Goal: Task Accomplishment & Management: Manage account settings

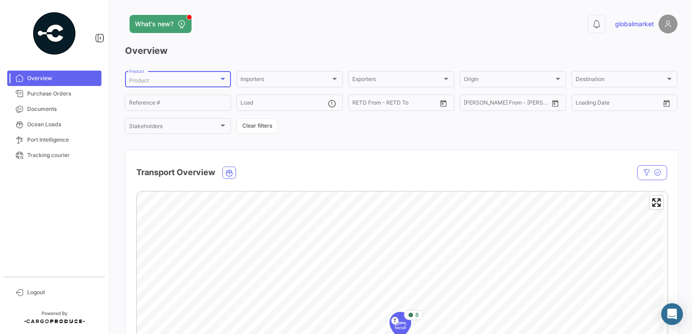
click at [220, 81] on div at bounding box center [223, 78] width 8 height 7
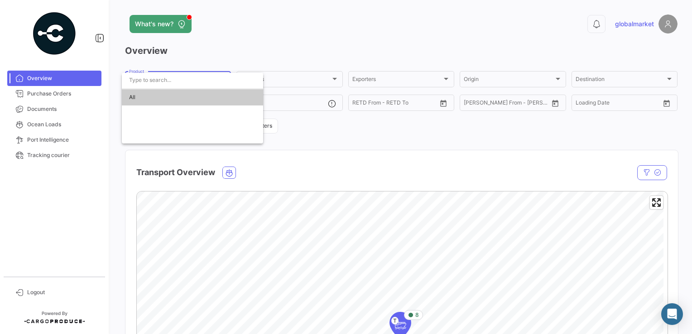
click at [220, 81] on input "dropdown search" at bounding box center [192, 80] width 141 height 16
click at [265, 48] on div at bounding box center [346, 167] width 692 height 334
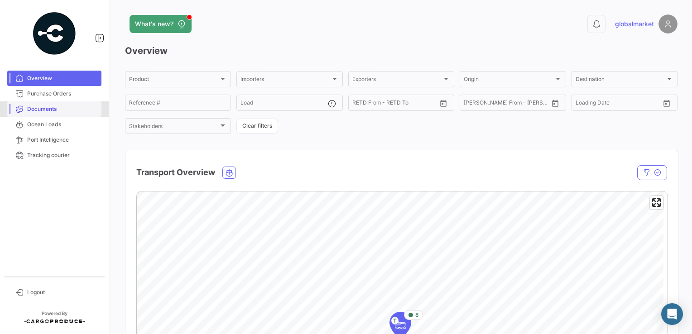
click at [42, 112] on span "Documents" at bounding box center [62, 109] width 71 height 8
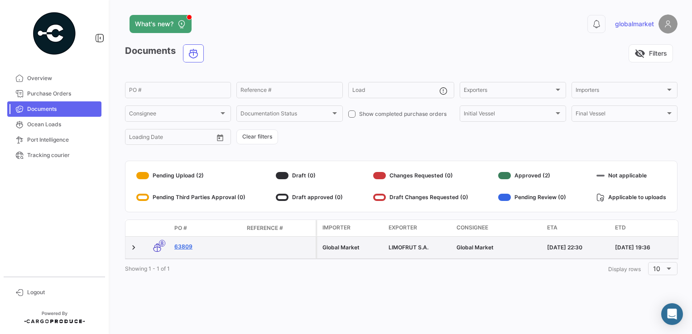
click at [180, 248] on link "63809" at bounding box center [206, 247] width 65 height 8
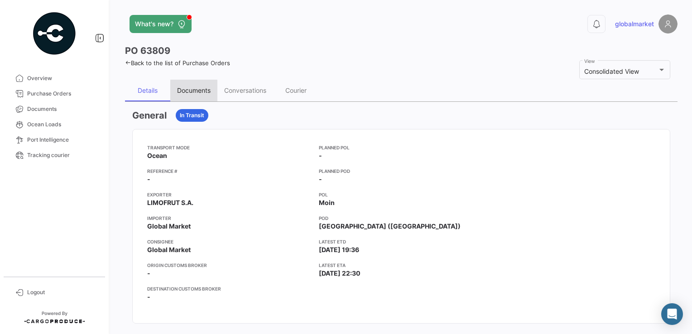
click at [203, 90] on div "Documents" at bounding box center [194, 91] width 34 height 8
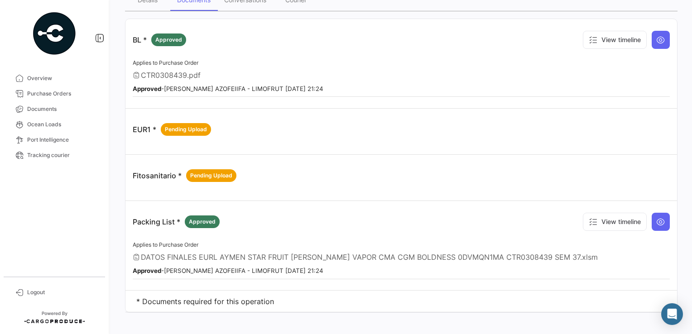
scroll to position [94, 0]
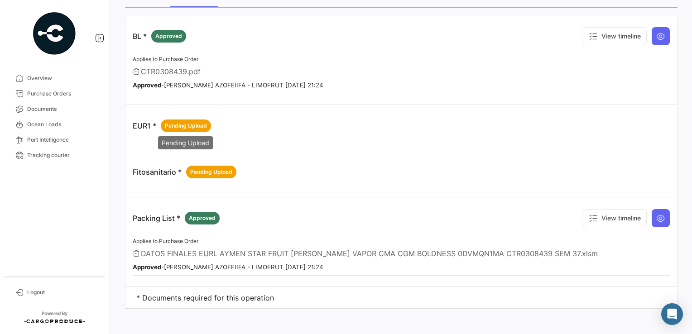
click at [185, 125] on span "Pending Upload" at bounding box center [186, 126] width 42 height 8
click at [658, 35] on icon at bounding box center [661, 36] width 9 height 9
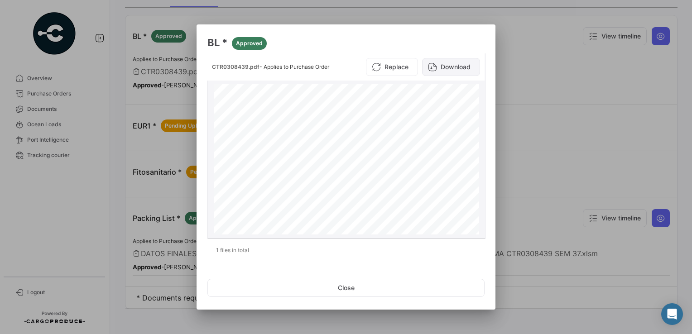
click at [459, 66] on button "Download" at bounding box center [451, 67] width 58 height 18
click at [322, 292] on button "Close" at bounding box center [346, 288] width 277 height 18
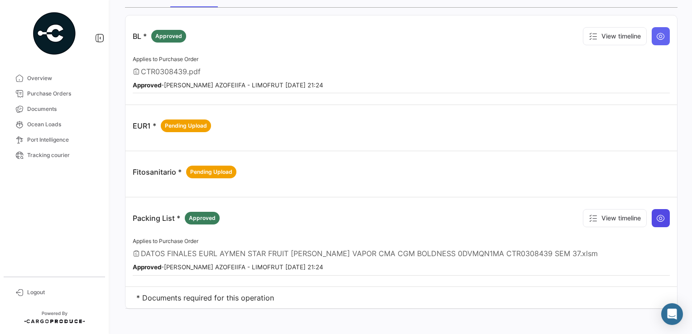
click at [657, 219] on icon at bounding box center [661, 218] width 9 height 9
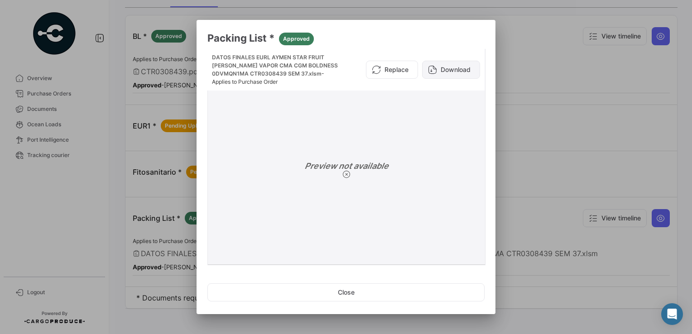
click at [452, 68] on button "Download" at bounding box center [451, 70] width 58 height 18
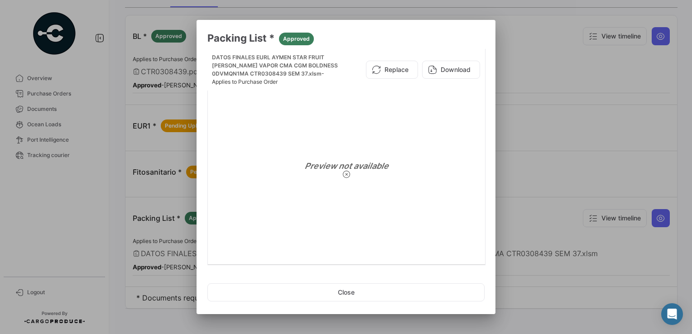
click at [547, 155] on div at bounding box center [346, 167] width 692 height 334
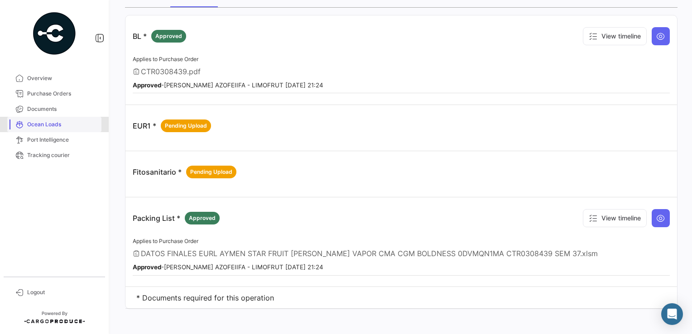
click at [58, 123] on span "Ocean Loads" at bounding box center [62, 125] width 71 height 8
click at [45, 77] on span "Overview" at bounding box center [62, 78] width 71 height 8
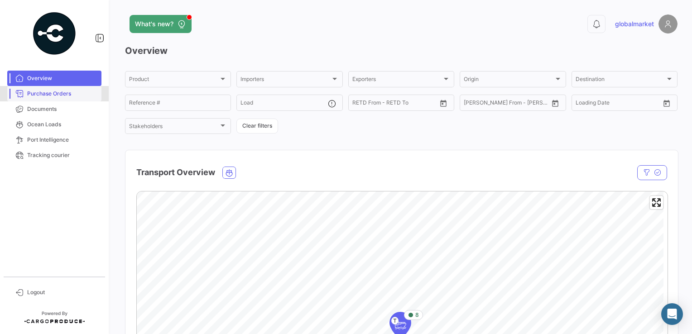
click at [53, 95] on span "Purchase Orders" at bounding box center [62, 94] width 71 height 8
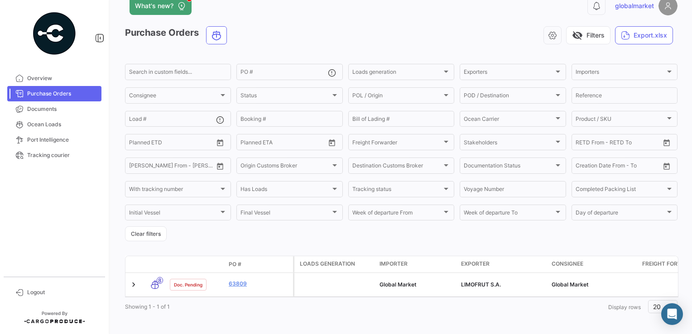
scroll to position [25, 0]
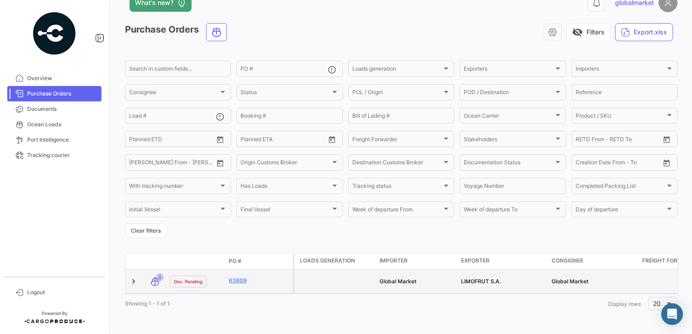
click at [158, 274] on span "8" at bounding box center [160, 277] width 6 height 7
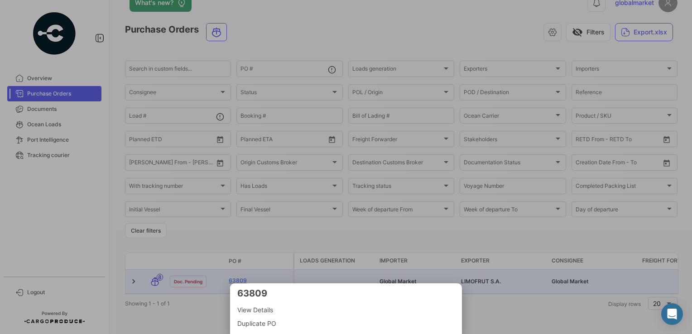
click at [158, 274] on div at bounding box center [346, 167] width 692 height 334
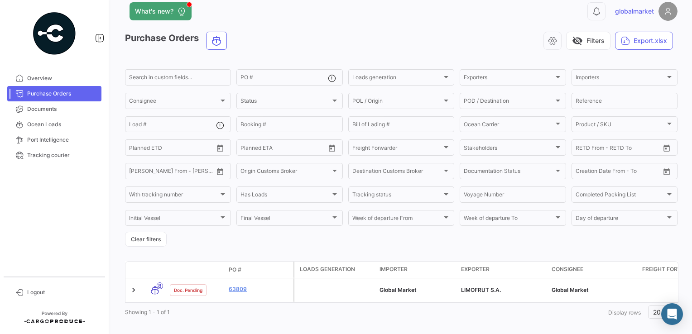
scroll to position [0, 0]
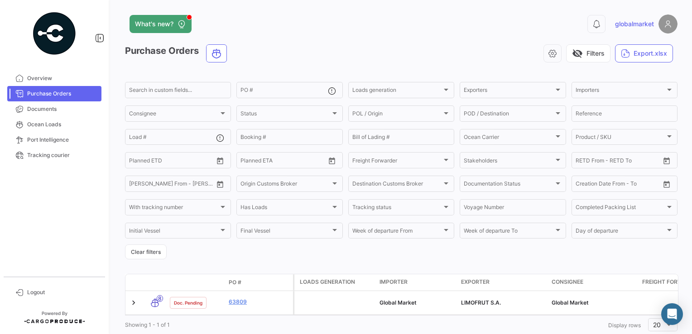
click at [662, 22] on img at bounding box center [668, 24] width 19 height 19
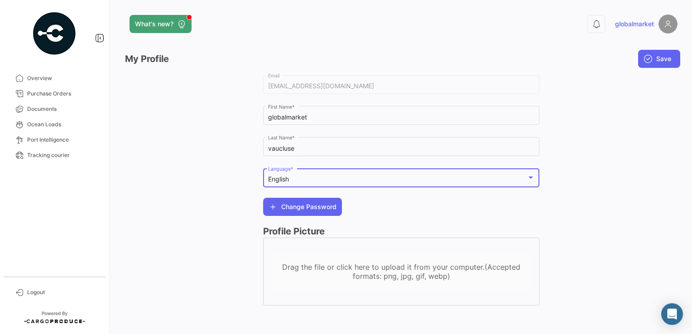
click at [465, 179] on div "English" at bounding box center [397, 180] width 259 height 8
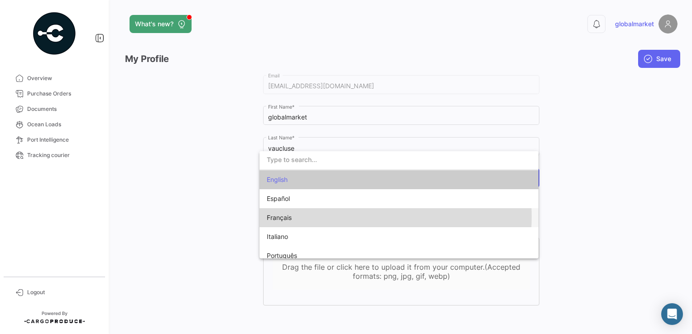
click at [359, 217] on span "Français" at bounding box center [330, 217] width 127 height 19
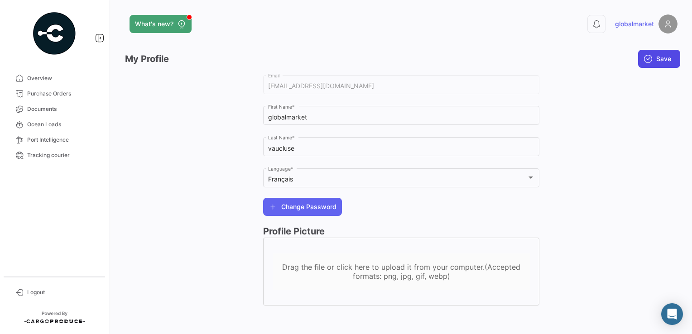
click at [663, 55] on span "Save" at bounding box center [664, 58] width 15 height 9
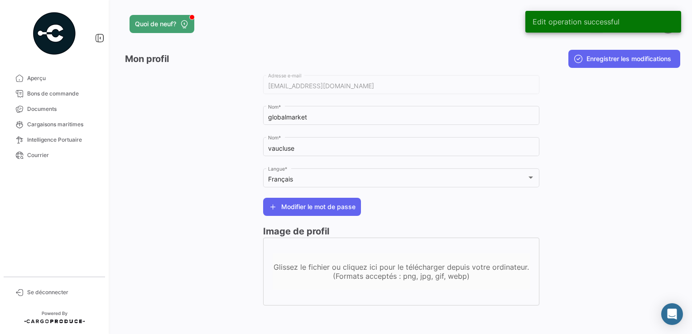
click at [631, 124] on div at bounding box center [609, 194] width 138 height 242
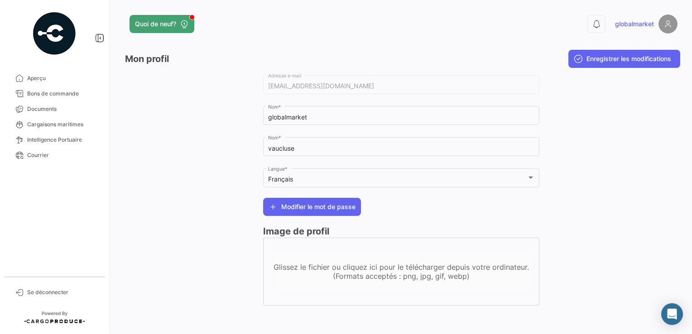
click at [669, 27] on img at bounding box center [668, 24] width 19 height 19
click at [665, 26] on img at bounding box center [668, 24] width 19 height 19
click at [669, 23] on img at bounding box center [668, 24] width 19 height 19
click at [186, 22] on icon at bounding box center [184, 23] width 9 height 9
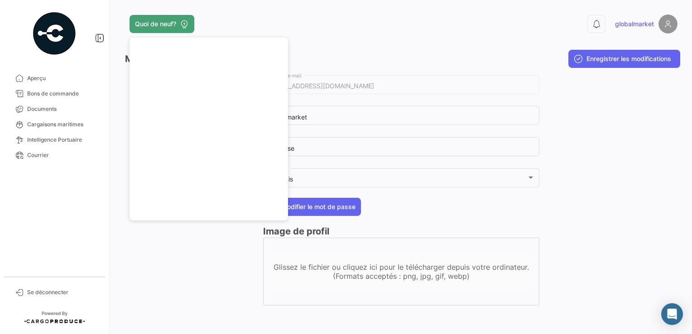
click at [283, 15] on div "Quoi de neuf?" at bounding box center [277, 24] width 304 height 18
